Goal: Find specific fact: Find contact information

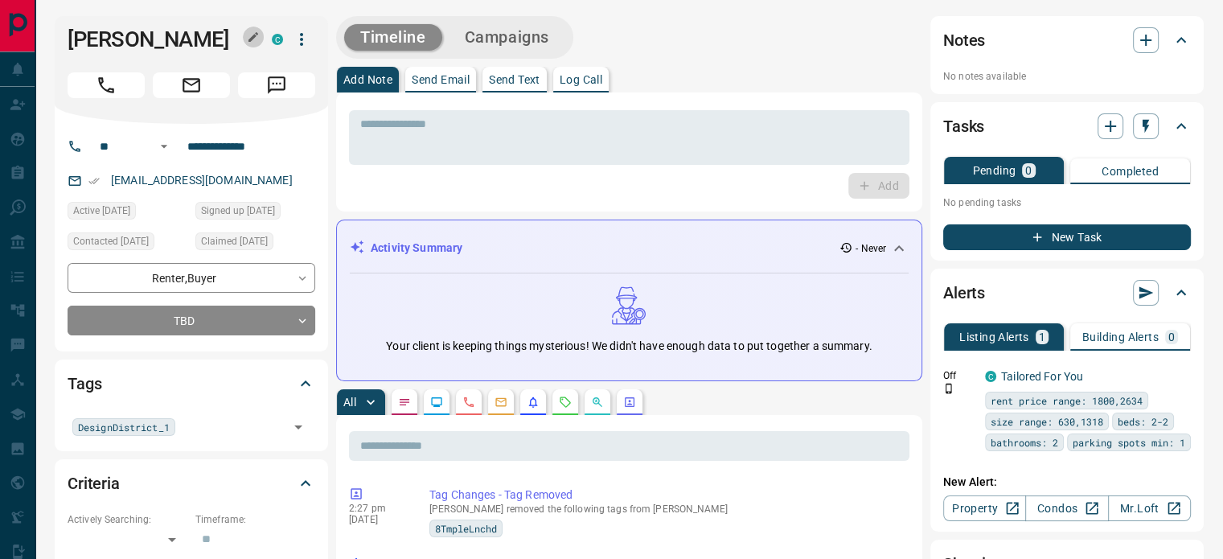
click at [249, 38] on icon "button" at bounding box center [254, 37] width 10 height 10
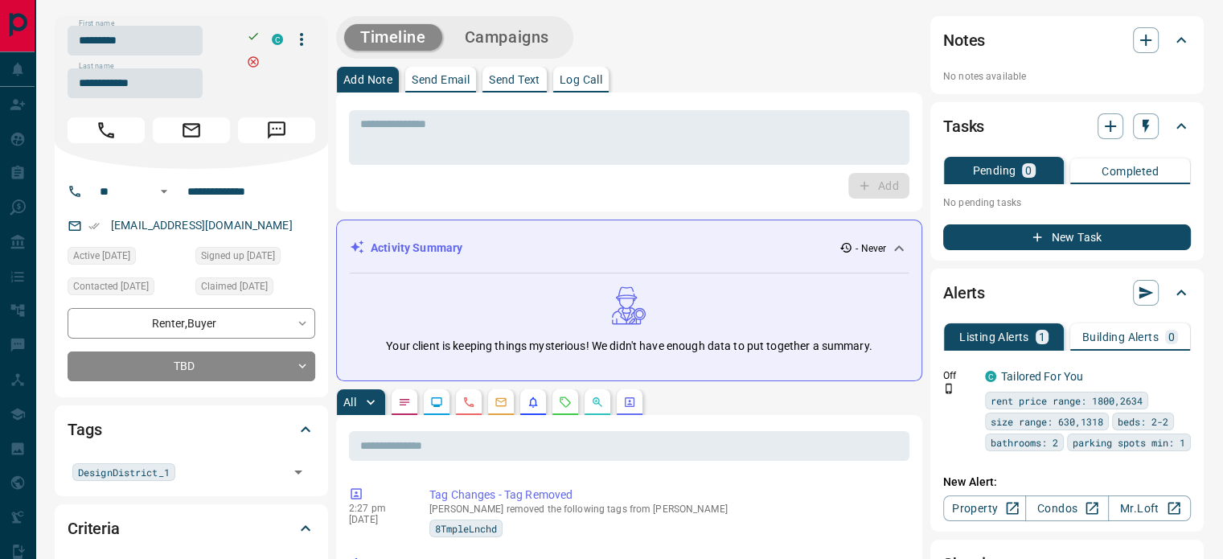
click at [201, 39] on input "*********" at bounding box center [135, 41] width 135 height 30
click at [153, 88] on input "**********" at bounding box center [135, 83] width 135 height 30
click at [286, 201] on input "**********" at bounding box center [243, 192] width 125 height 26
click at [262, 216] on div "[EMAIL_ADDRESS][DOMAIN_NAME]" at bounding box center [192, 225] width 248 height 27
click at [254, 224] on div "[EMAIL_ADDRESS][DOMAIN_NAME]" at bounding box center [192, 225] width 248 height 27
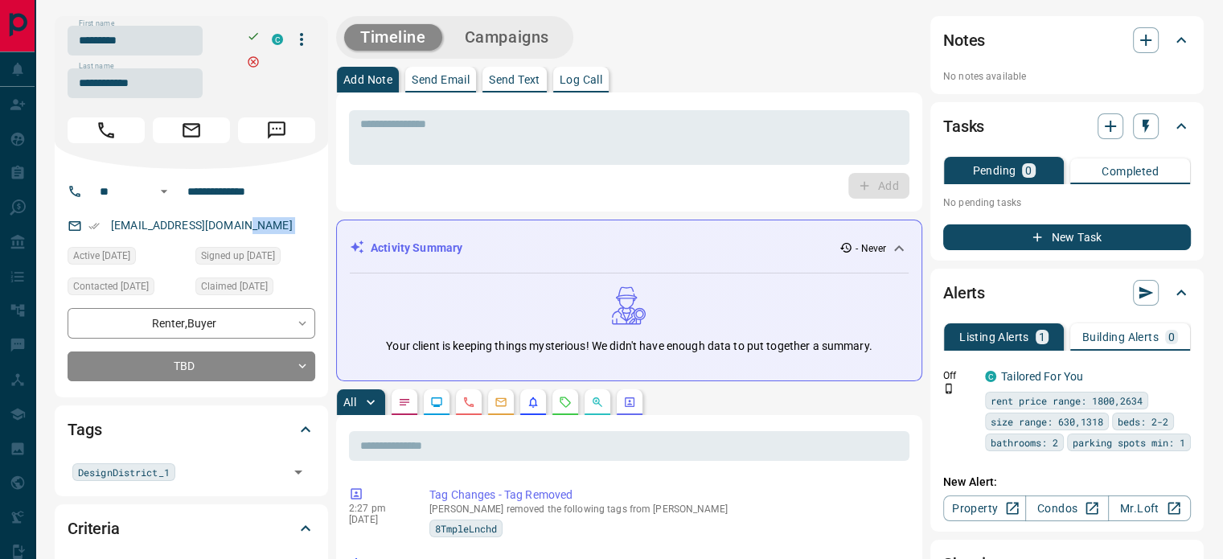
click at [254, 224] on div "[EMAIL_ADDRESS][DOMAIN_NAME]" at bounding box center [192, 225] width 248 height 27
copy link "[EMAIL_ADDRESS][DOMAIN_NAME]"
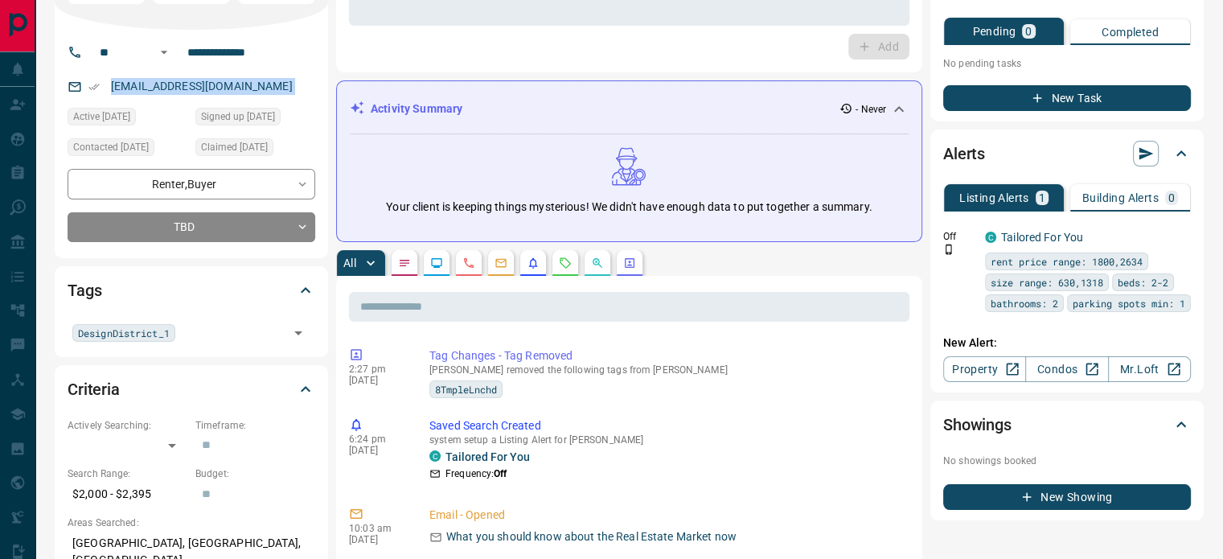
scroll to position [161, 0]
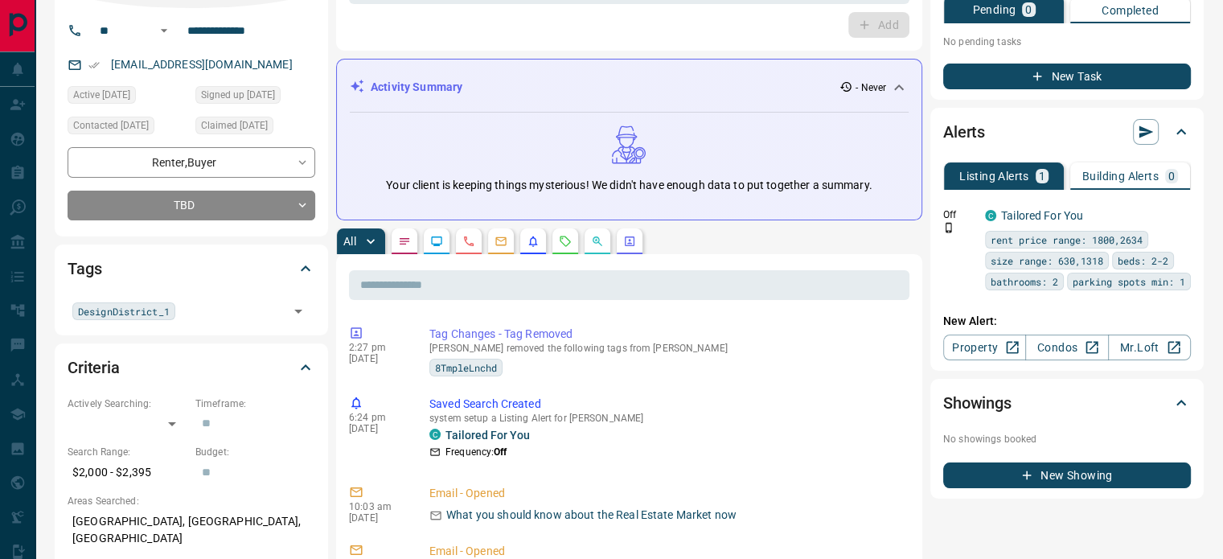
click at [483, 239] on div "All" at bounding box center [629, 241] width 586 height 26
click at [476, 237] on button "button" at bounding box center [469, 241] width 26 height 26
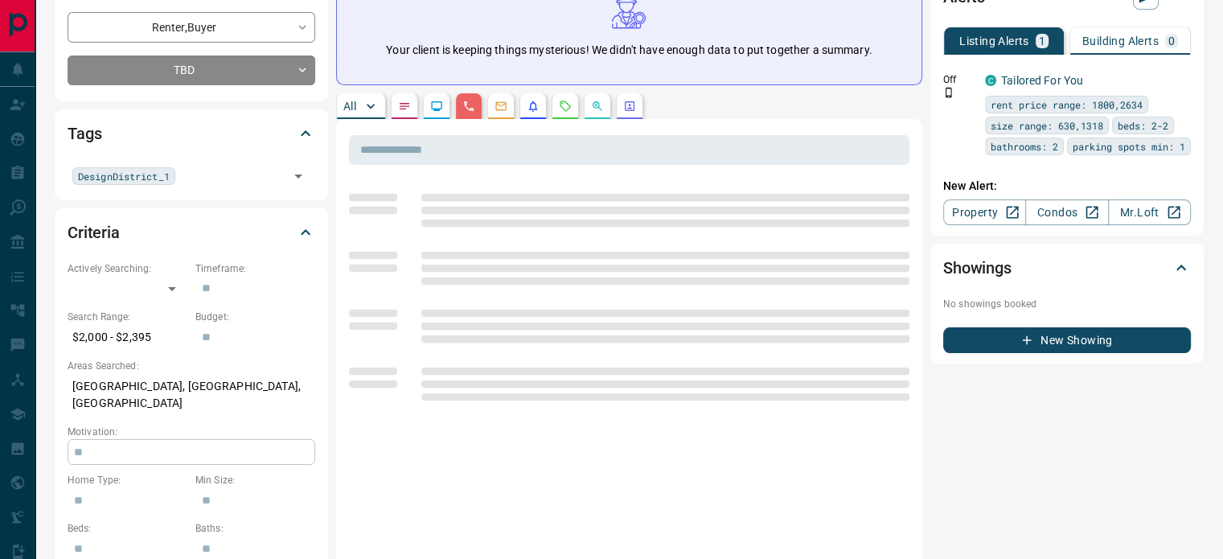
scroll to position [483, 0]
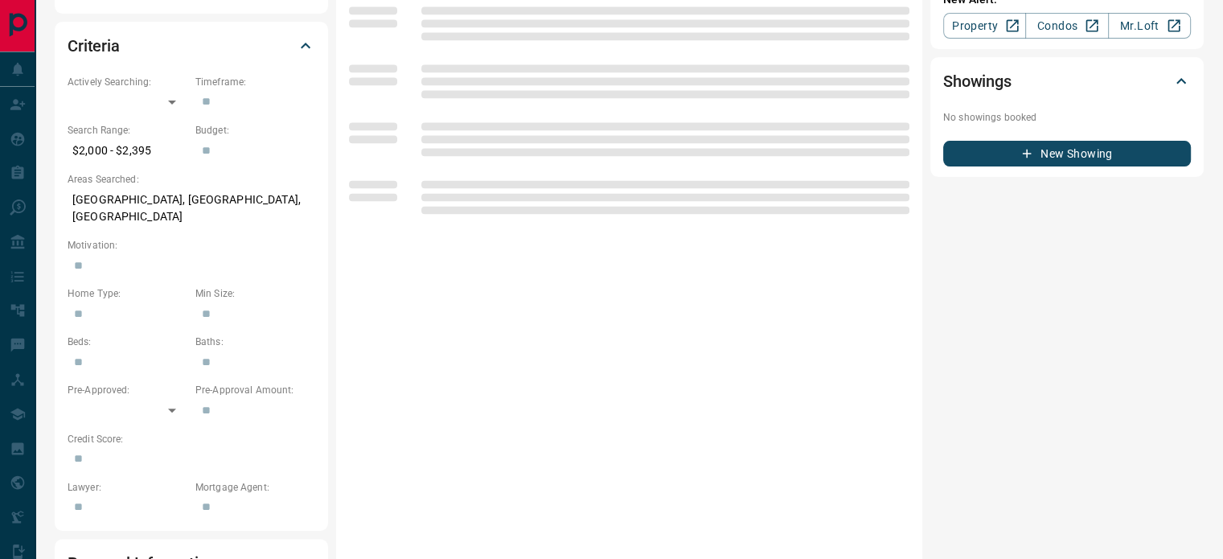
click at [234, 204] on p "[GEOGRAPHIC_DATA], [GEOGRAPHIC_DATA], [GEOGRAPHIC_DATA]" at bounding box center [192, 208] width 248 height 43
copy p "[GEOGRAPHIC_DATA], [GEOGRAPHIC_DATA], [GEOGRAPHIC_DATA]"
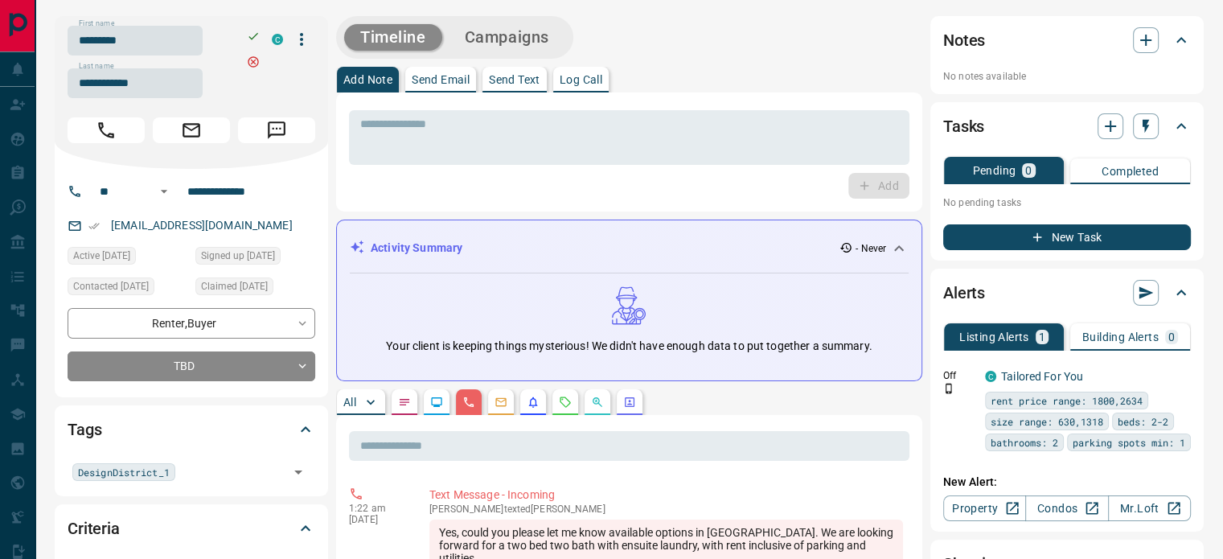
scroll to position [322, 0]
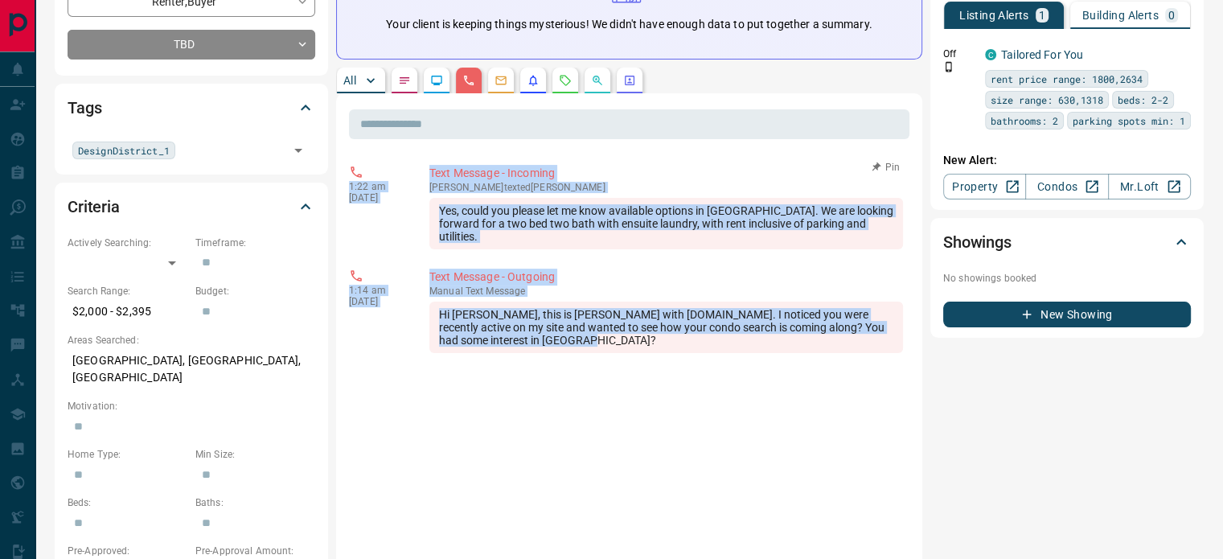
copy div "1:22 am [DATE] Text Message - Incoming [PERSON_NAME] texted [PERSON_NAME] Yes, …"
drag, startPoint x: 573, startPoint y: 338, endPoint x: 354, endPoint y: 172, distance: 274.4
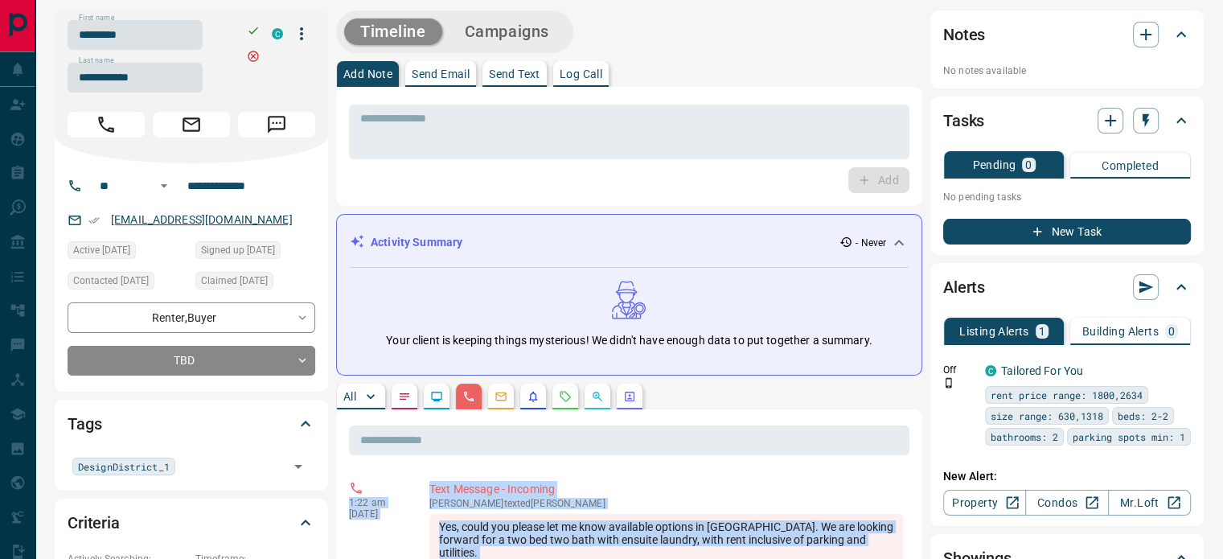
scroll to position [0, 0]
